Goal: Task Accomplishment & Management: Use online tool/utility

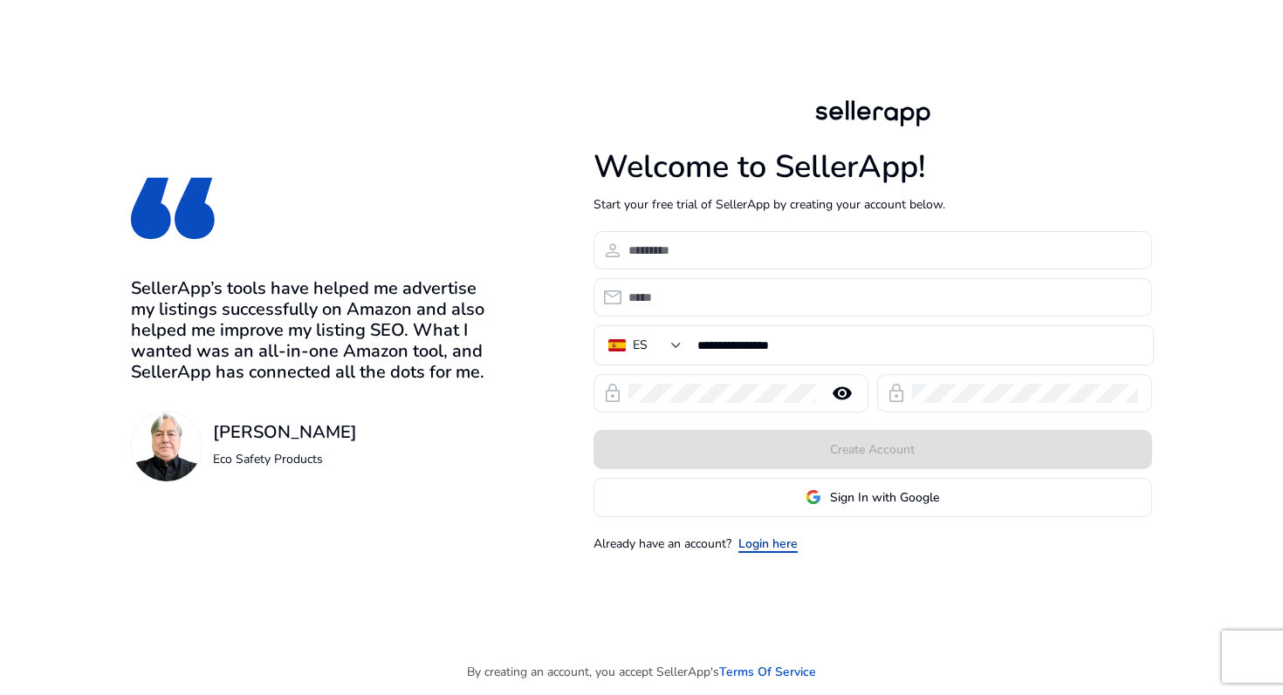
click at [771, 542] on link "Login here" at bounding box center [767, 544] width 59 height 18
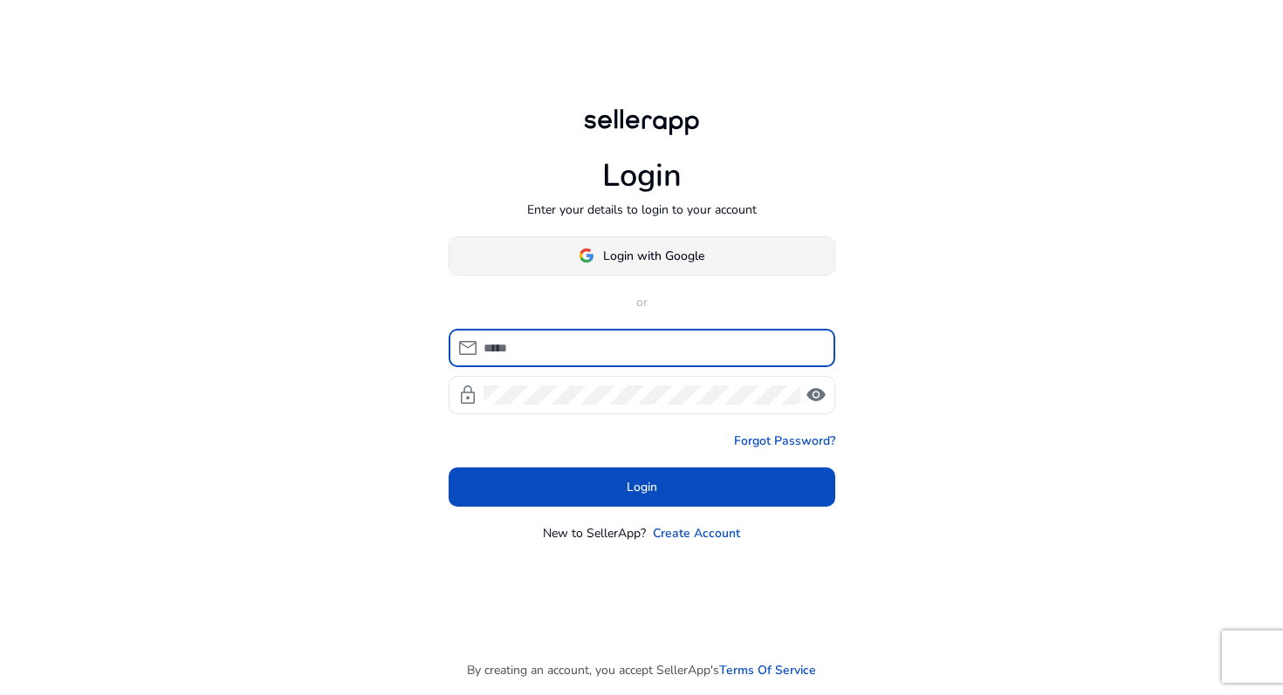
click at [642, 251] on span "Login with Google" at bounding box center [653, 256] width 101 height 18
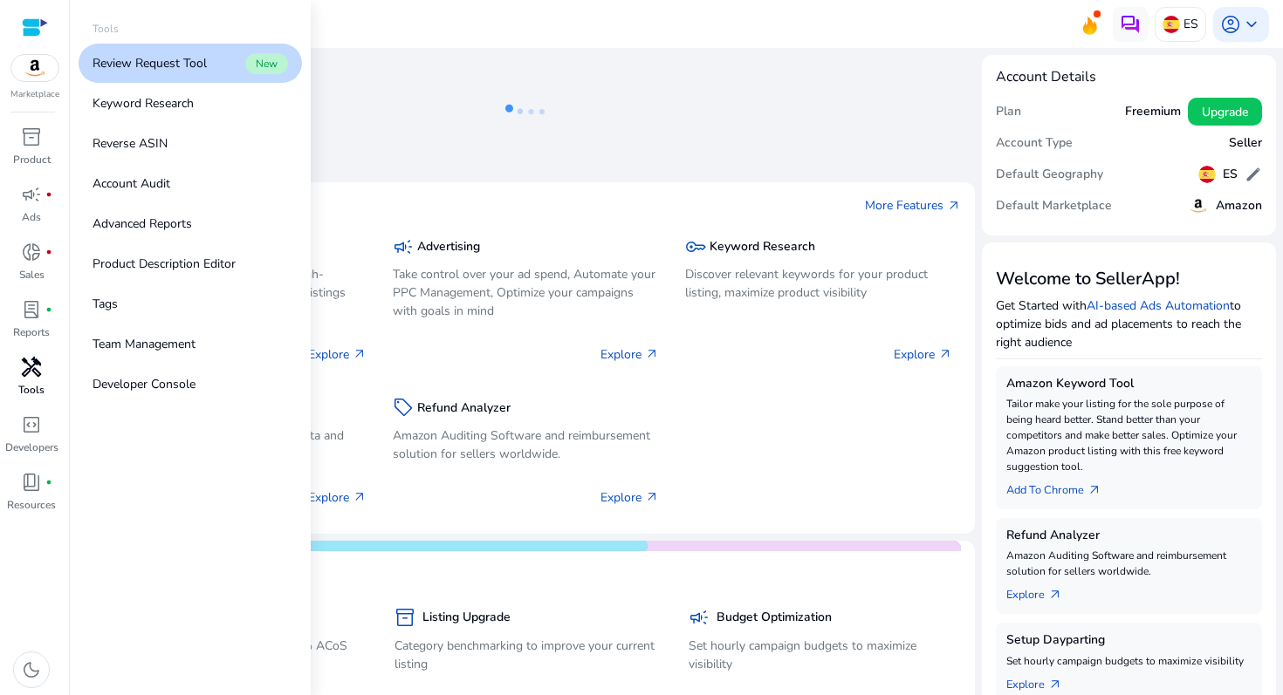
click at [34, 357] on span "handyman" at bounding box center [31, 367] width 21 height 21
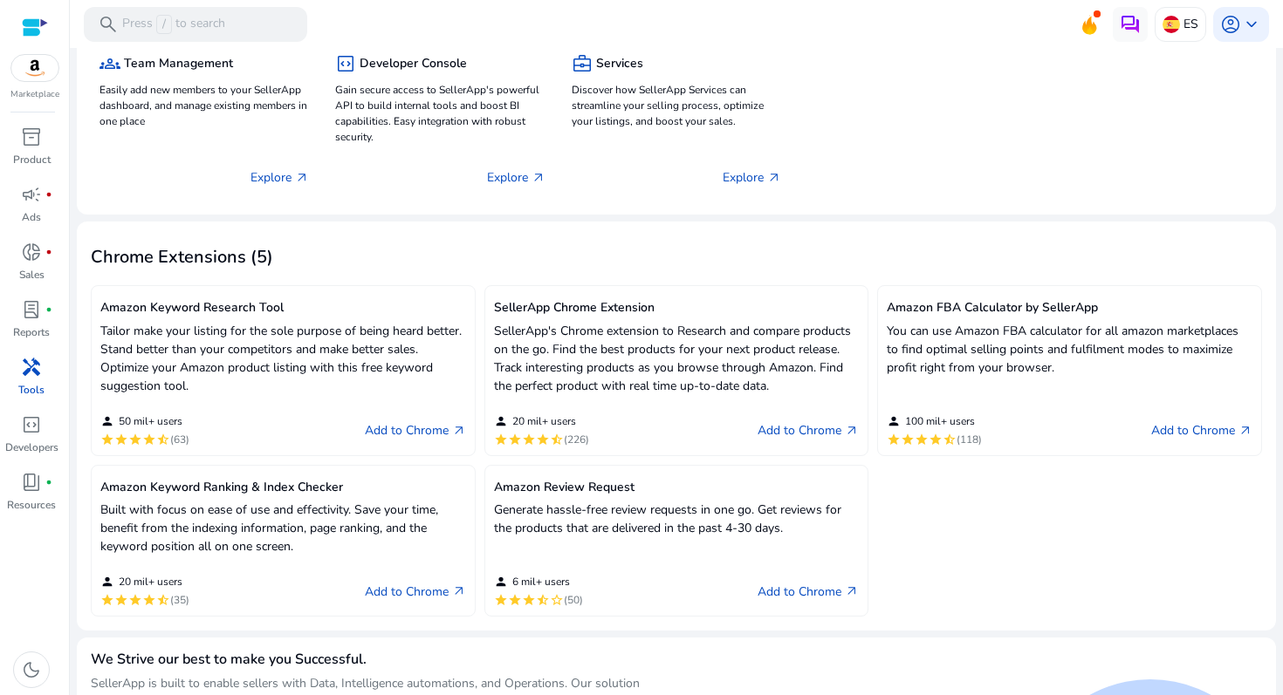
scroll to position [346, 0]
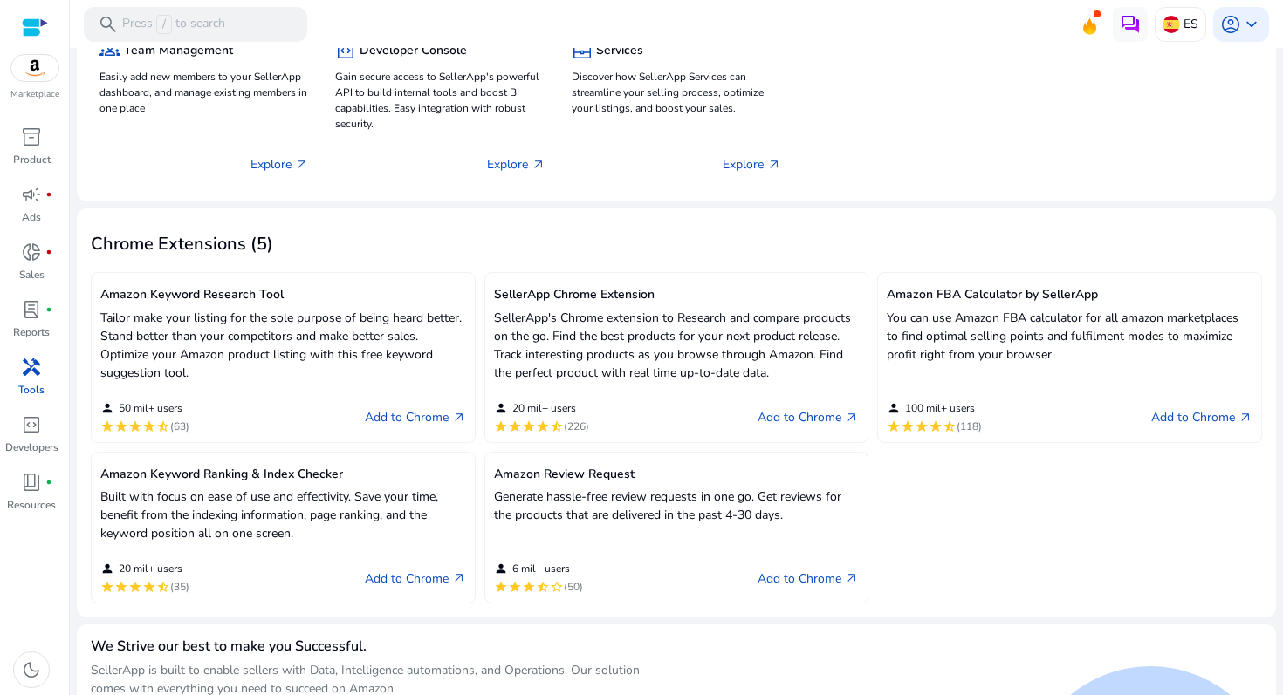
click at [313, 323] on p "Tailor make your listing for the sole purpose of being heard better. Stand bett…" at bounding box center [283, 345] width 366 height 73
click at [228, 297] on h5 "Amazon Keyword Research Tool" at bounding box center [283, 295] width 366 height 15
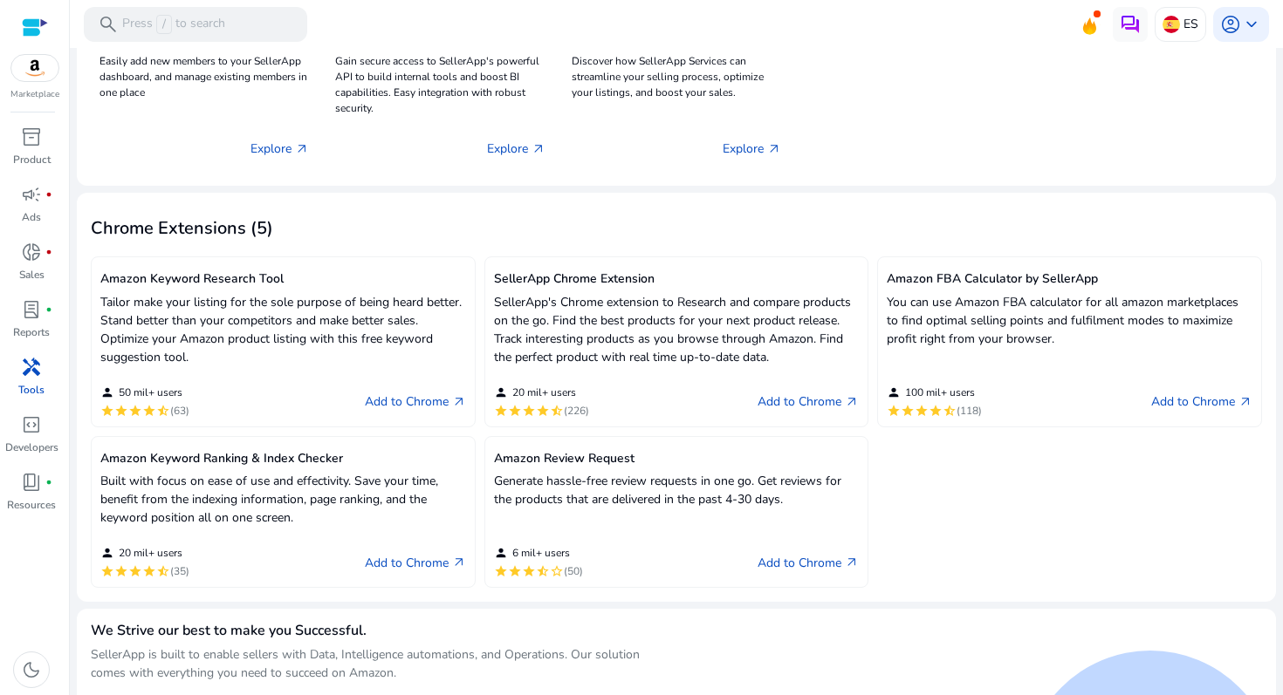
scroll to position [0, 0]
click at [430, 559] on link "Add to Chrome arrow_outward" at bounding box center [415, 562] width 101 height 21
